Goal: Task Accomplishment & Management: Manage account settings

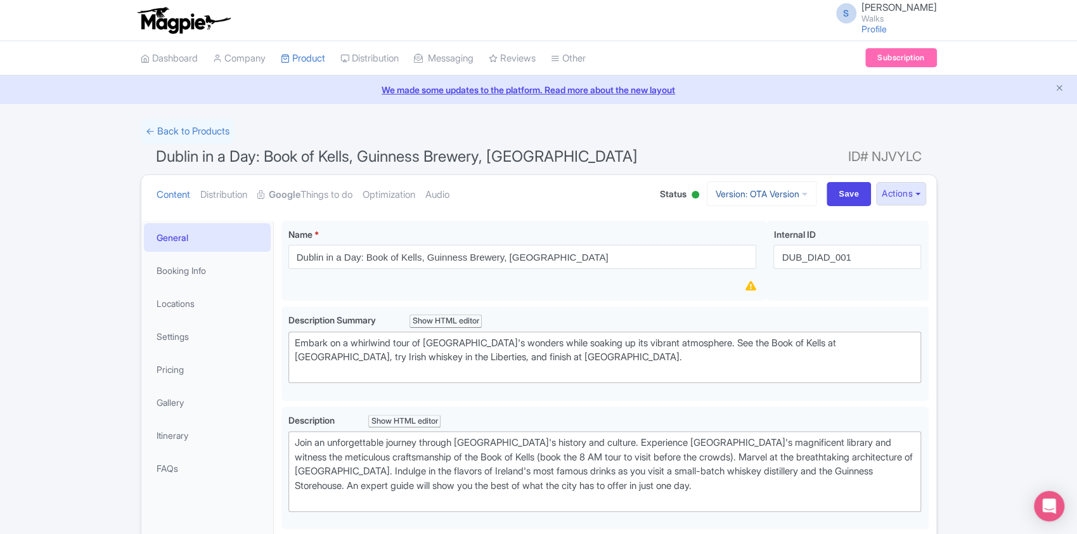
click at [795, 191] on link "Version: OTA Version" at bounding box center [761, 193] width 110 height 25
click at [744, 279] on link "Viator Version" at bounding box center [763, 282] width 120 height 20
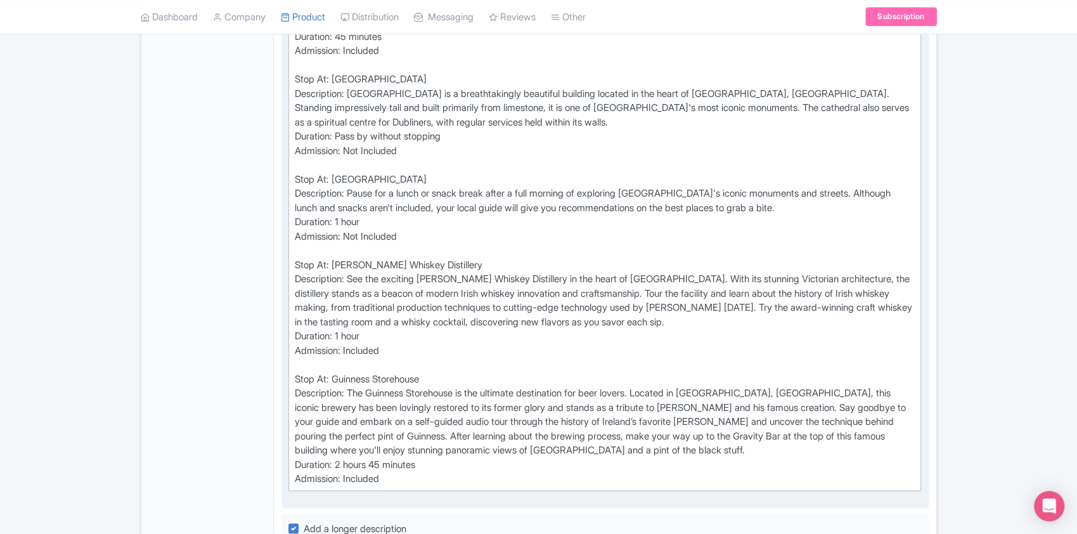
scroll to position [1128, 0]
type trix-editor "<div>Stop At: Molly Malone Statue<br>Description: Meet your expert local guide …"
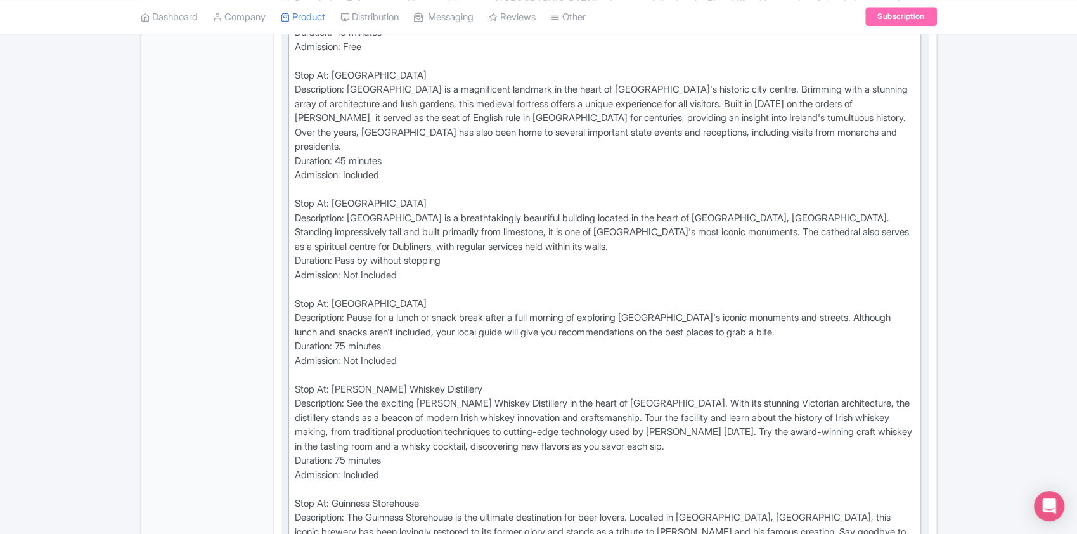
scroll to position [1003, 0]
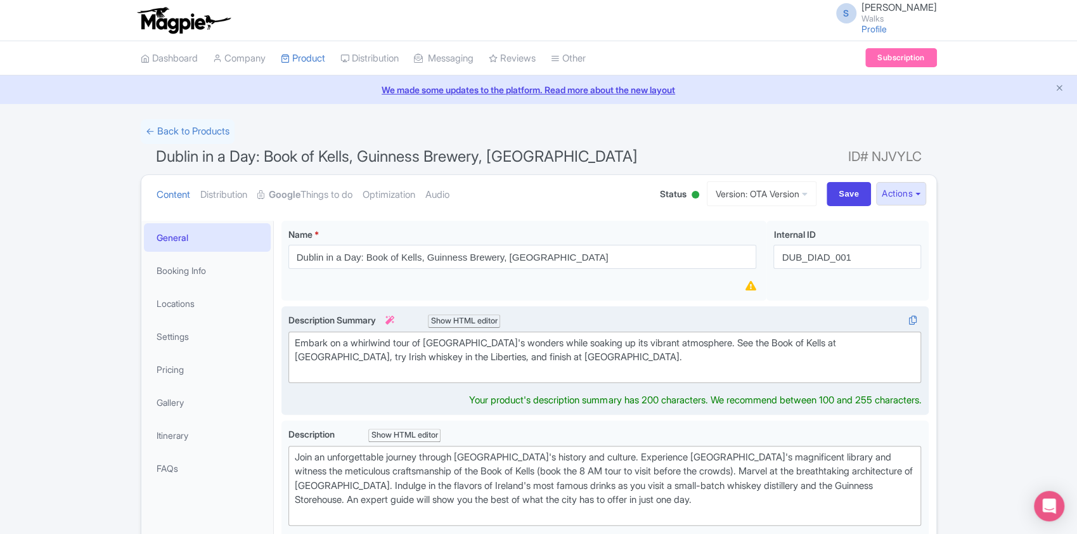
click at [604, 368] on div "Embark on a whirlwind tour of Dublin's wonders while soaking up its vibrant atm…" at bounding box center [605, 357] width 620 height 43
click at [582, 359] on div "Embark on a whirlwind tour of Dublin's wonders while soaking up its vibrant atm…" at bounding box center [605, 357] width 620 height 43
type trix-editor "<div>Embark on a whirlwind tour of Dublin's wonders while soaking up its vibran…"
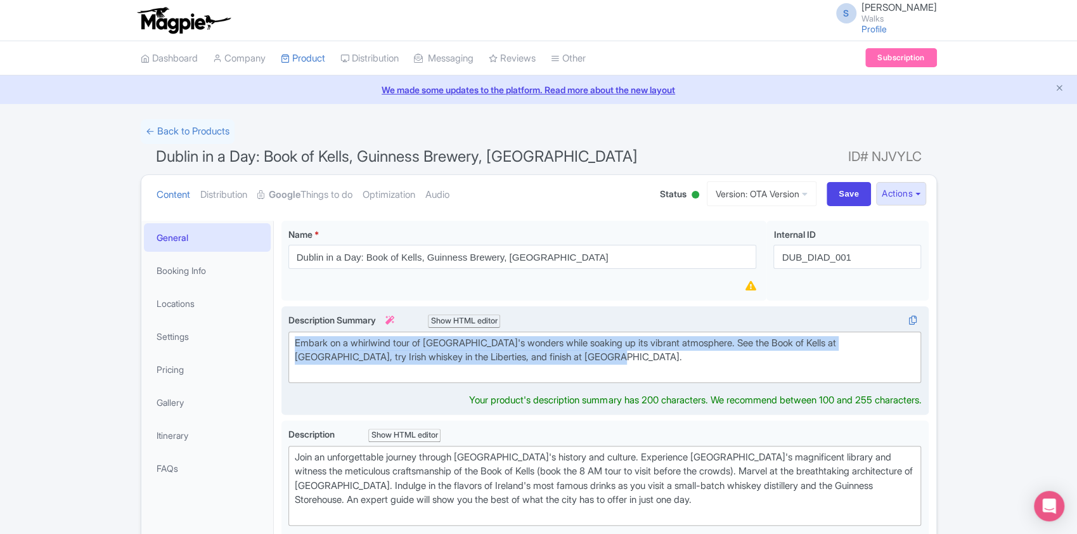
copy div "Embark on a whirlwind tour of Dublin's wonders while soaking up its vibrant atm…"
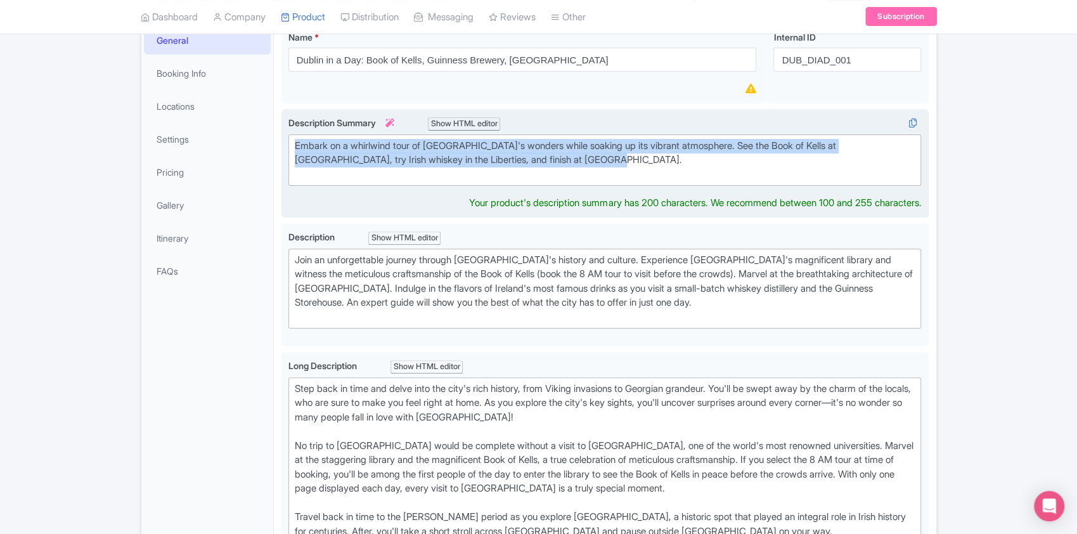
scroll to position [206, 0]
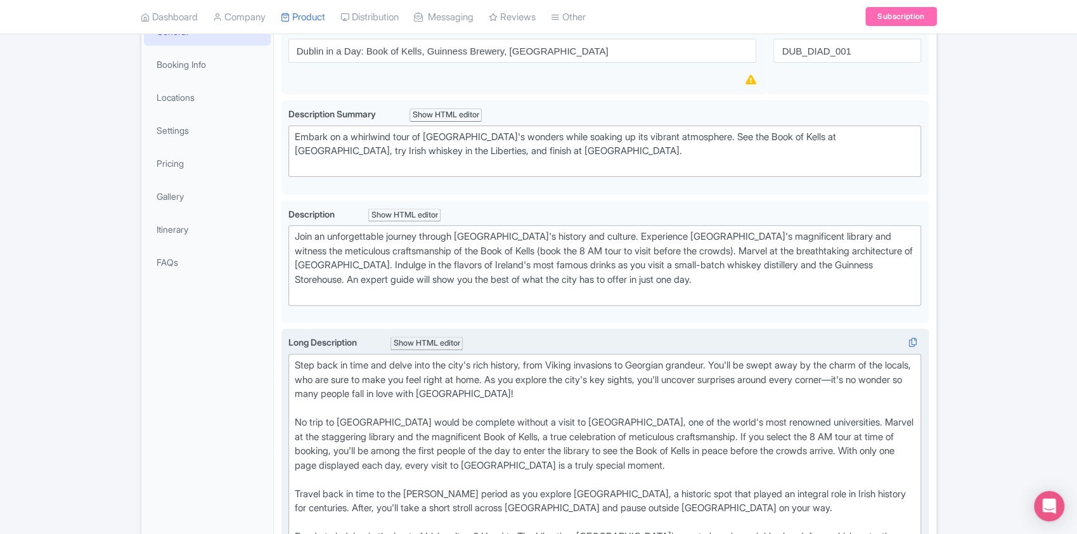
click at [297, 378] on div "Step back in time and delve into the city's rich history, from Viking invasions…" at bounding box center [605, 508] width 620 height 300
type trix-editor "<div>Step back in time and delve into the city's rich history, from Viking inva…"
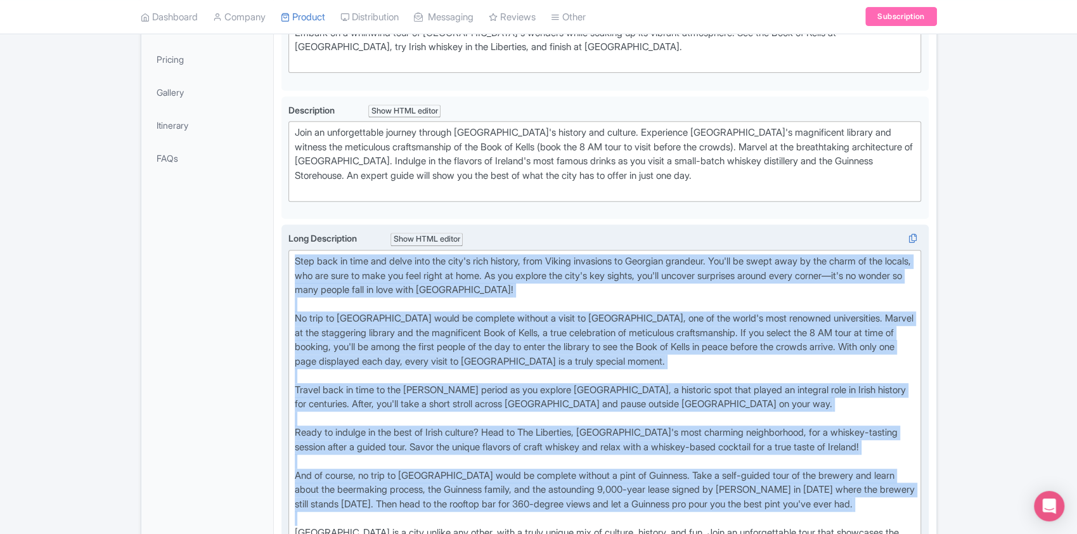
scroll to position [324, 0]
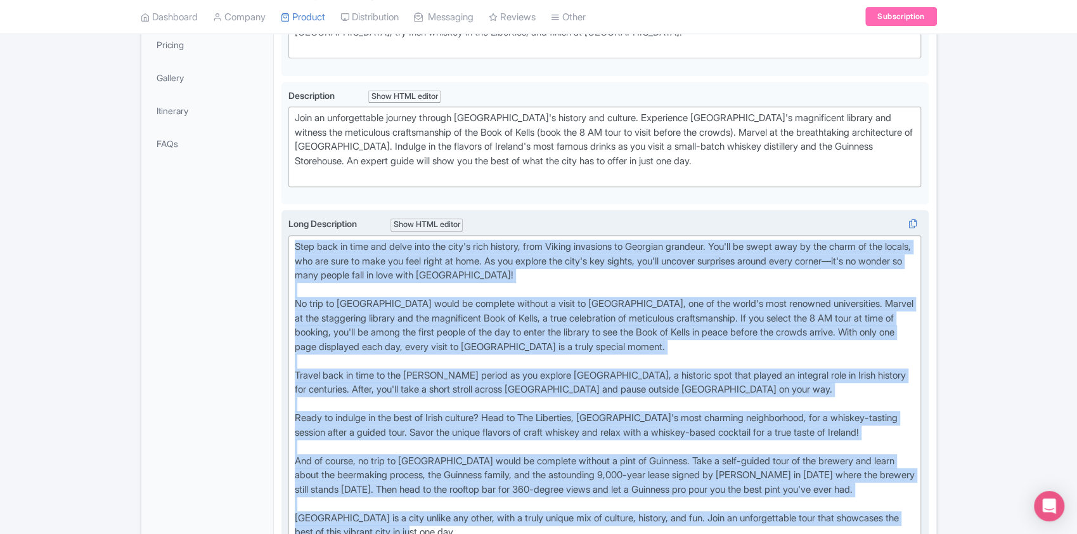
copy div "Step back in time and delve into the city's rich history, from Viking invasions…"
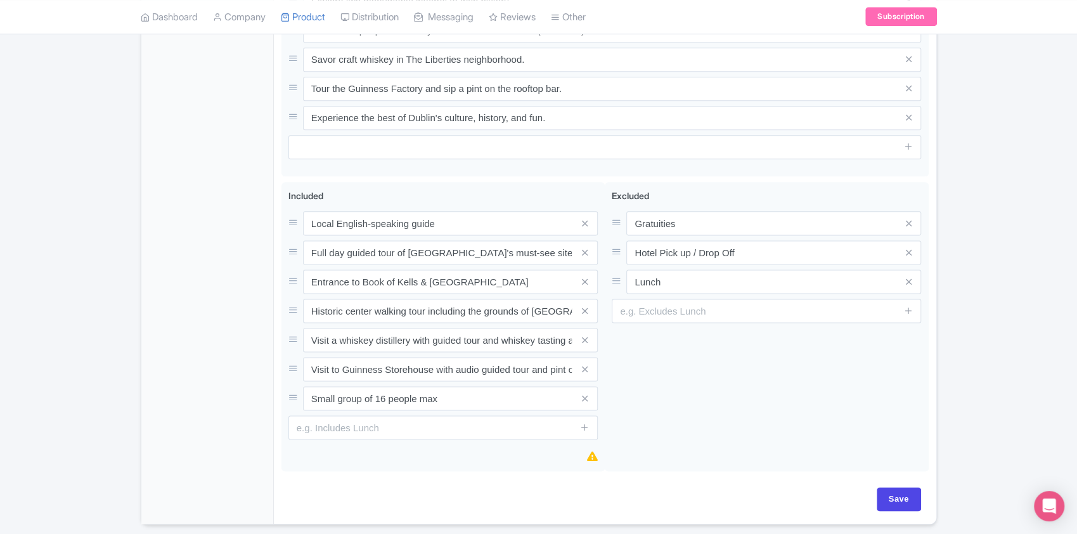
scroll to position [980, 0]
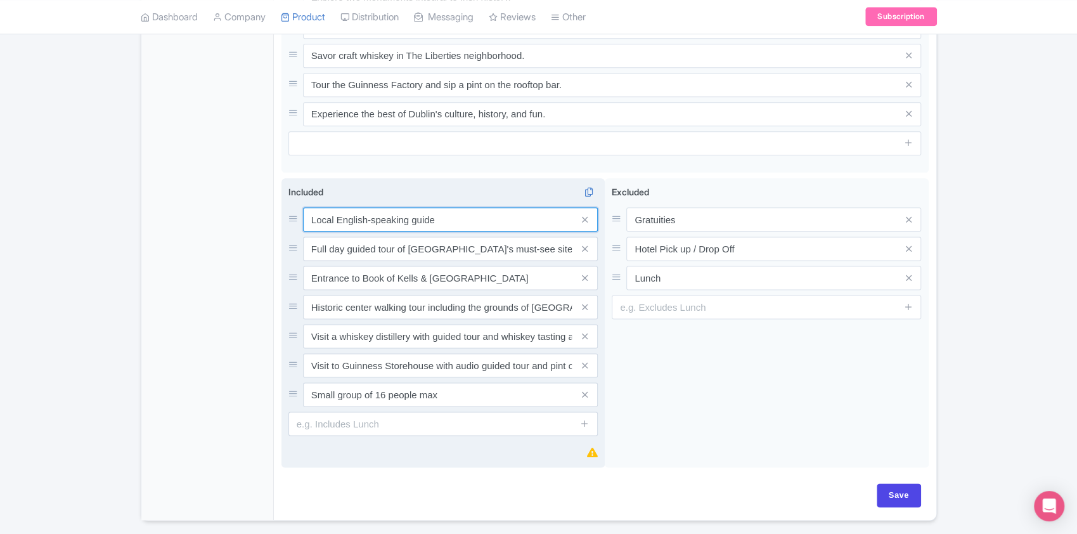
click at [471, 215] on input "Local English-speaking guide" at bounding box center [450, 219] width 295 height 24
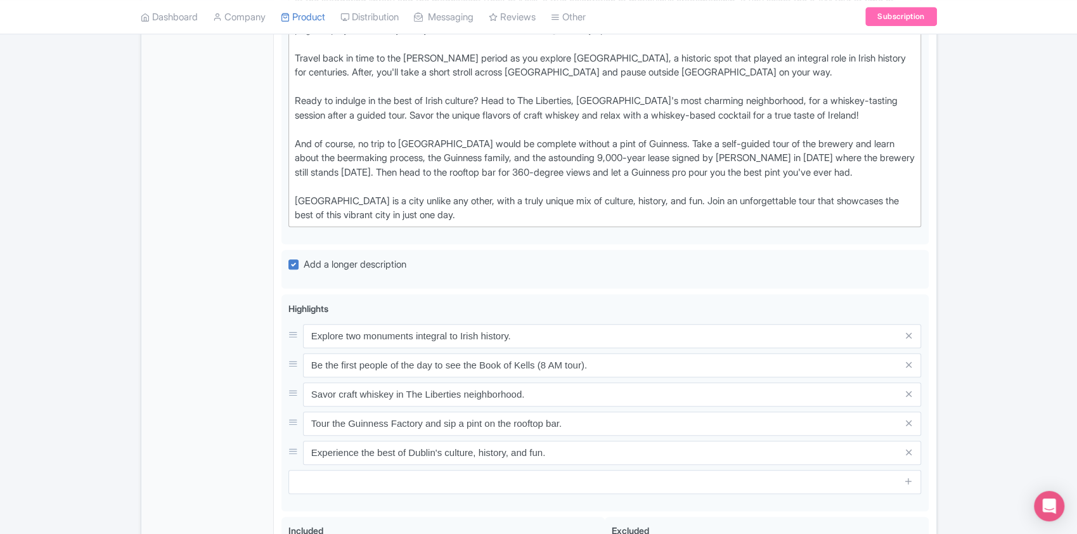
scroll to position [637, 0]
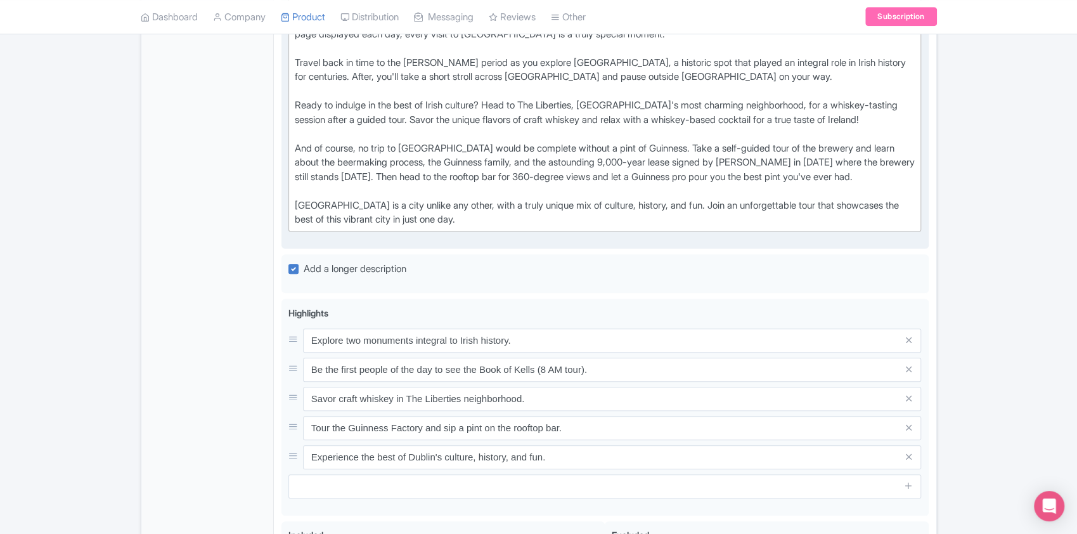
click at [446, 212] on div "Step back in time and delve into the city's rich history, from Viking invasions…" at bounding box center [605, 77] width 620 height 300
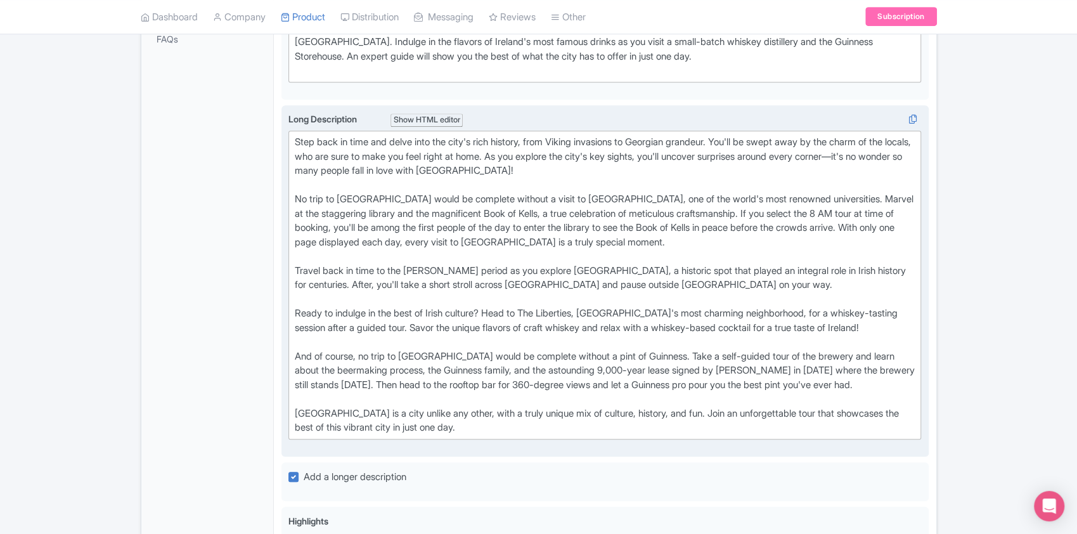
scroll to position [421, 0]
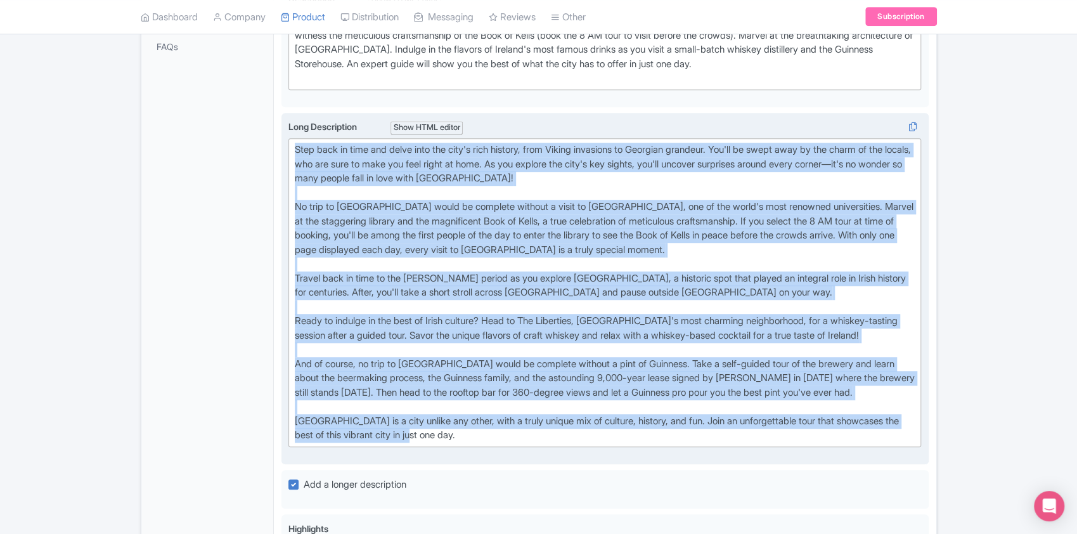
copy div "Step back in time and delve into the city's rich history, from Viking invasions…"
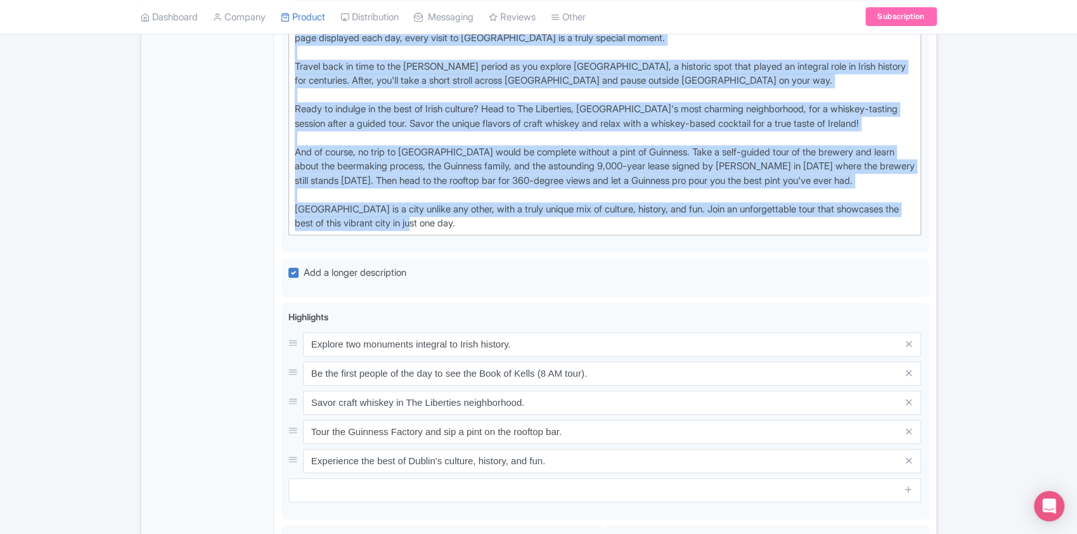
scroll to position [634, 0]
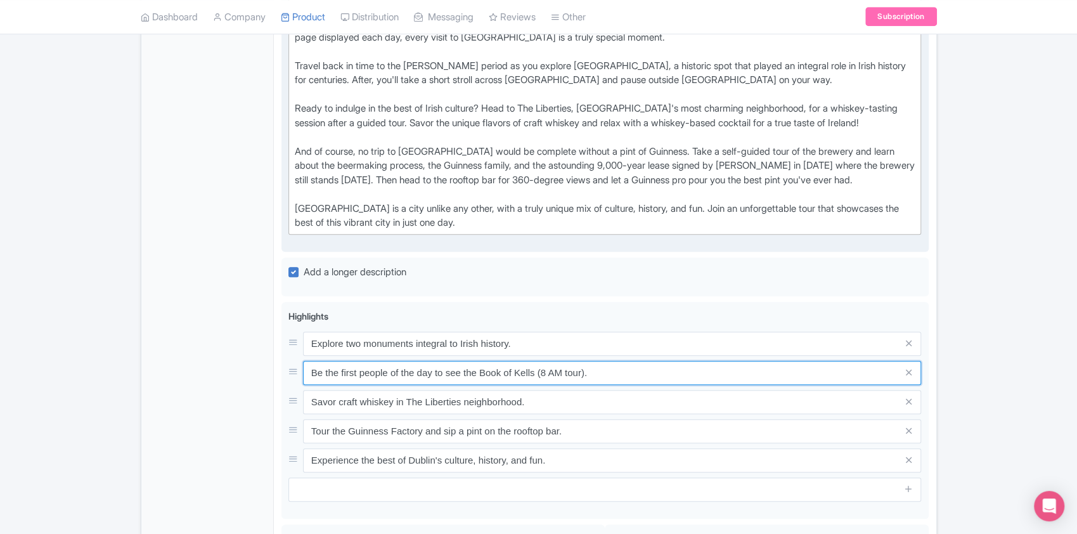
drag, startPoint x: 629, startPoint y: 374, endPoint x: 865, endPoint y: 56, distance: 396.3
click at [865, 56] on div "Dublin in a Day: Book of Kells, Guinness Brewery, Distillery & Castle Name * i …" at bounding box center [604, 203] width 647 height 1232
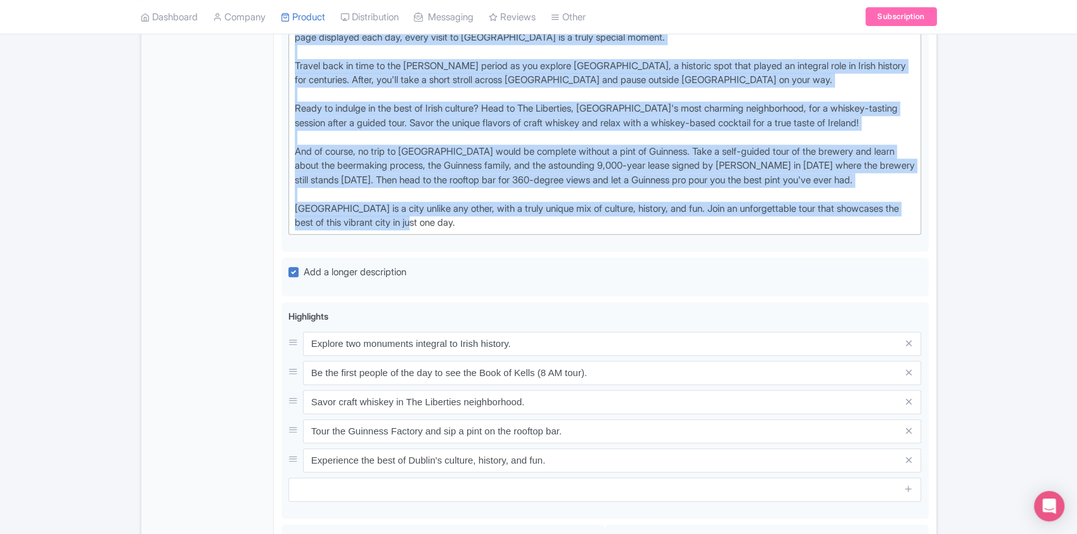
drag, startPoint x: 444, startPoint y: 220, endPoint x: 272, endPoint y: 33, distance: 253.9
click at [272, 33] on div "S Sabrina Elia Walks Profile Users Settings Sign out Dashboard Company Product …" at bounding box center [538, 123] width 1077 height 1515
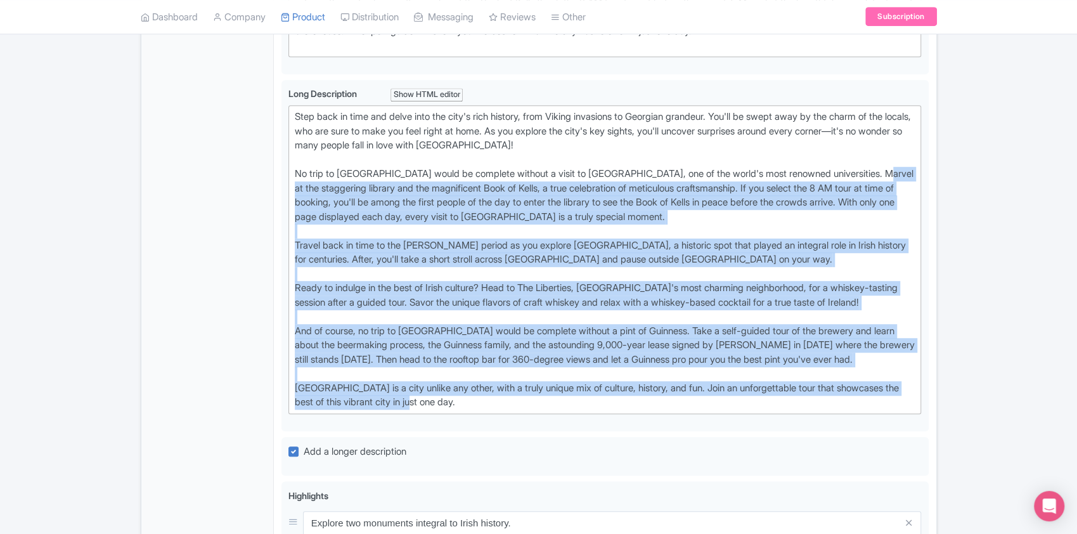
scroll to position [447, 0]
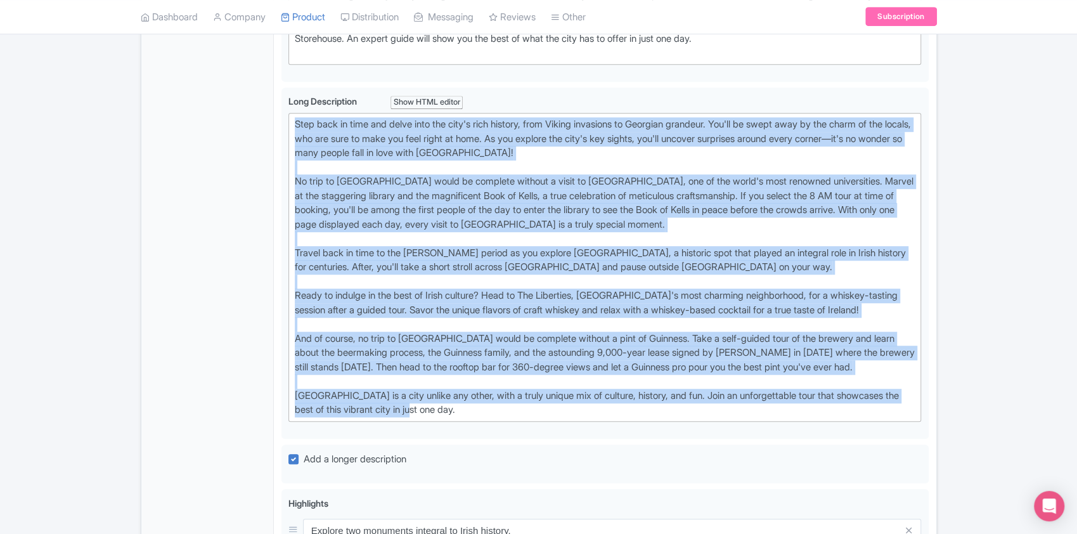
copy div "Step back in time and delve into the city's rich history, from Viking invasions…"
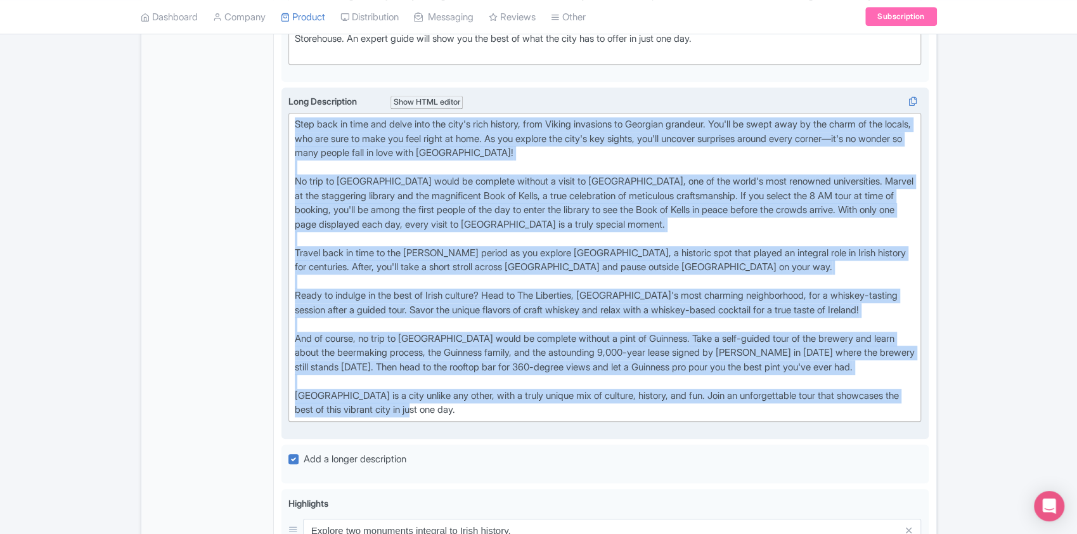
scroll to position [0, 0]
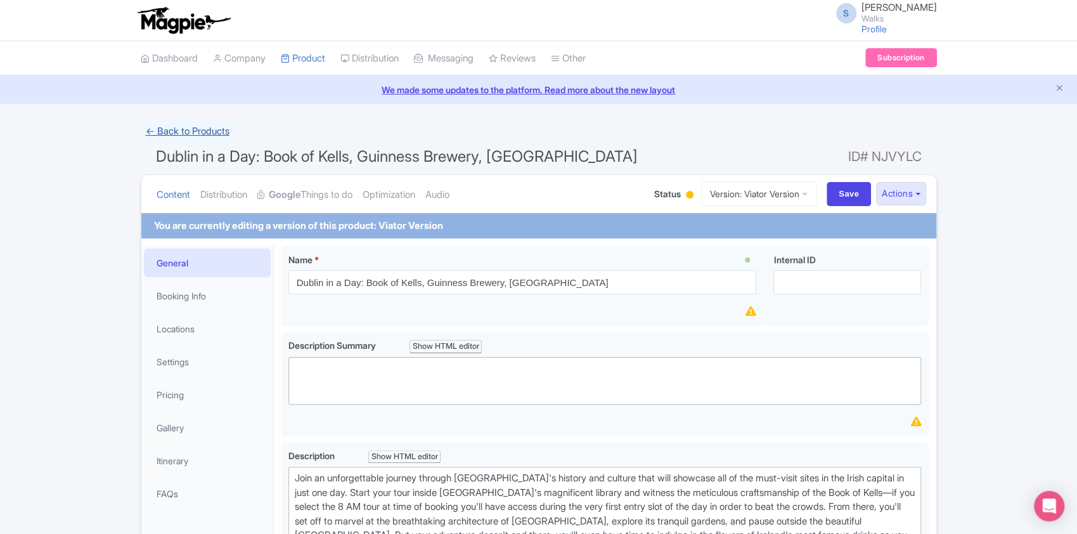
click at [215, 132] on link "← Back to Products" at bounding box center [188, 131] width 94 height 25
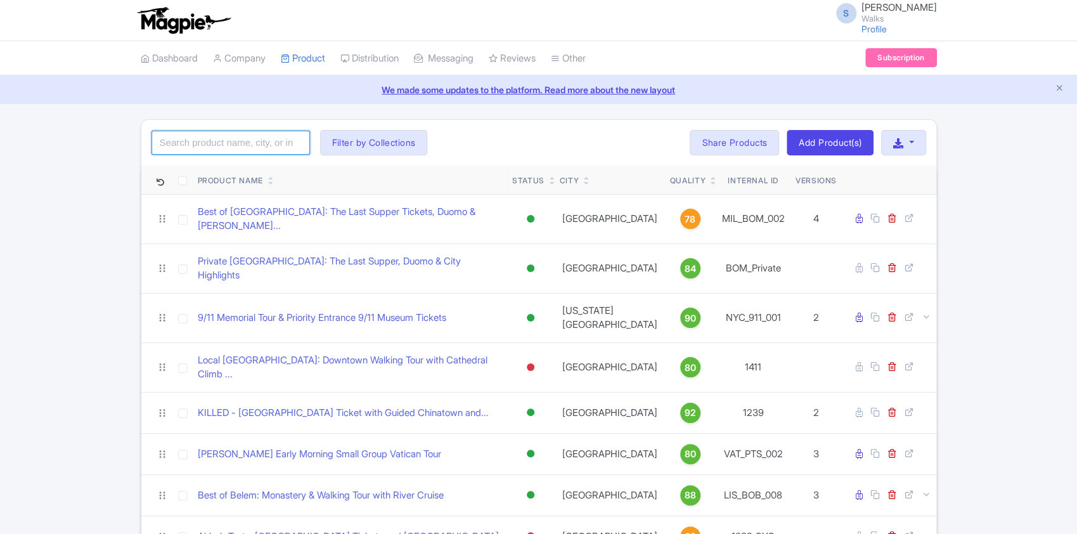
click at [217, 137] on input "search" at bounding box center [230, 143] width 158 height 24
type input "[GEOGRAPHIC_DATA]"
click button "Search" at bounding box center [0, 0] width 0 height 0
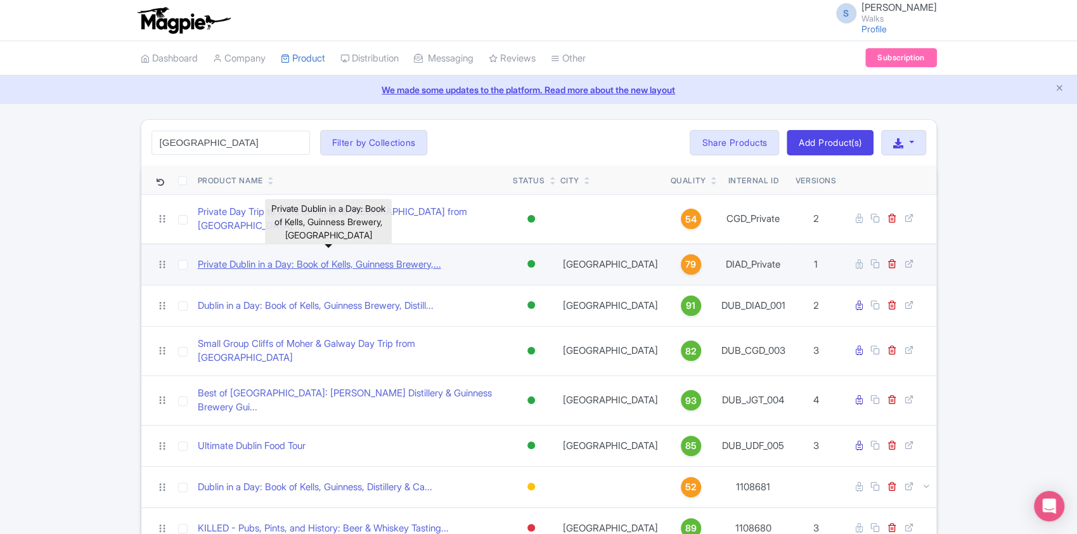
click at [276, 257] on link "Private Dublin in a Day: Book of Kells, Guinness Brewery,..." at bounding box center [319, 264] width 243 height 15
